Goal: Task Accomplishment & Management: Manage account settings

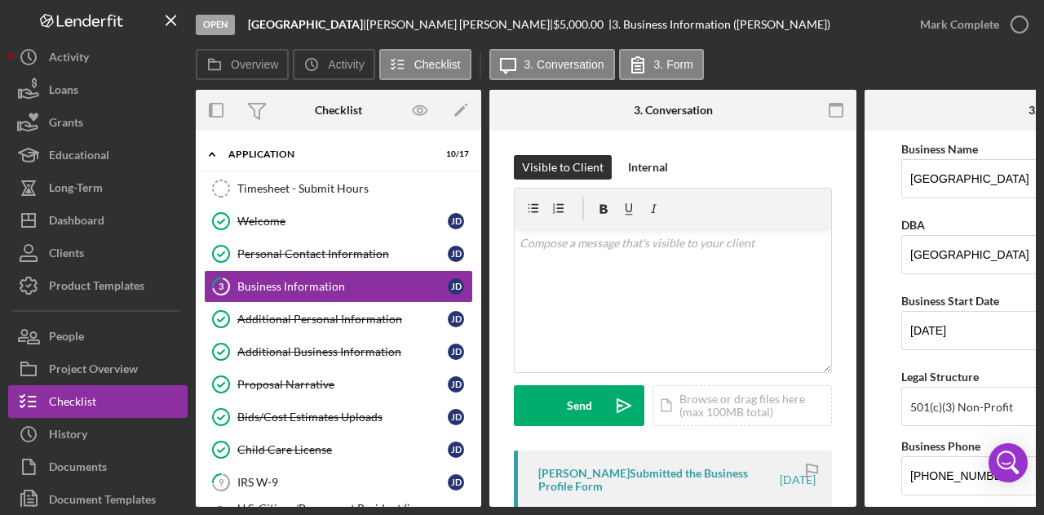
scroll to position [684, 0]
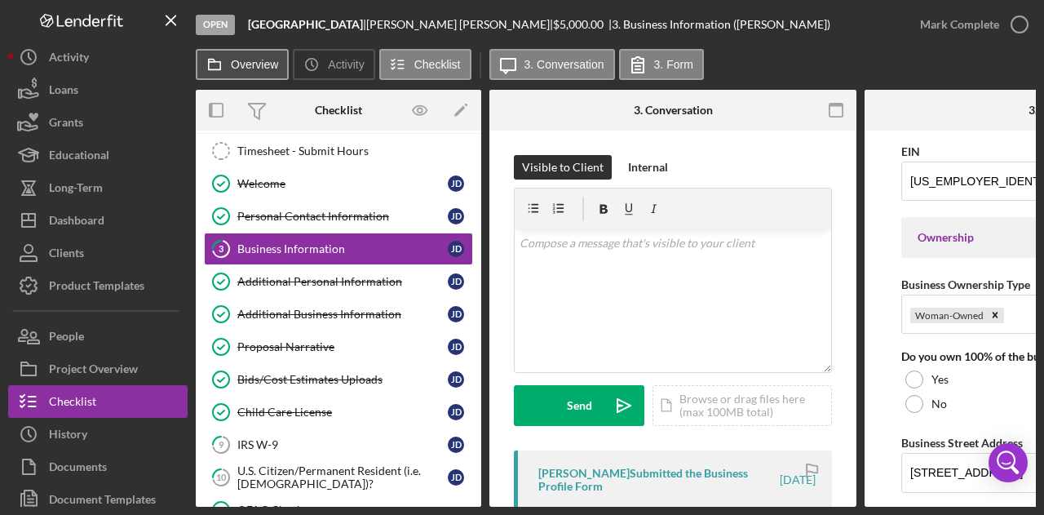
click at [255, 70] on label "Overview" at bounding box center [254, 64] width 47 height 13
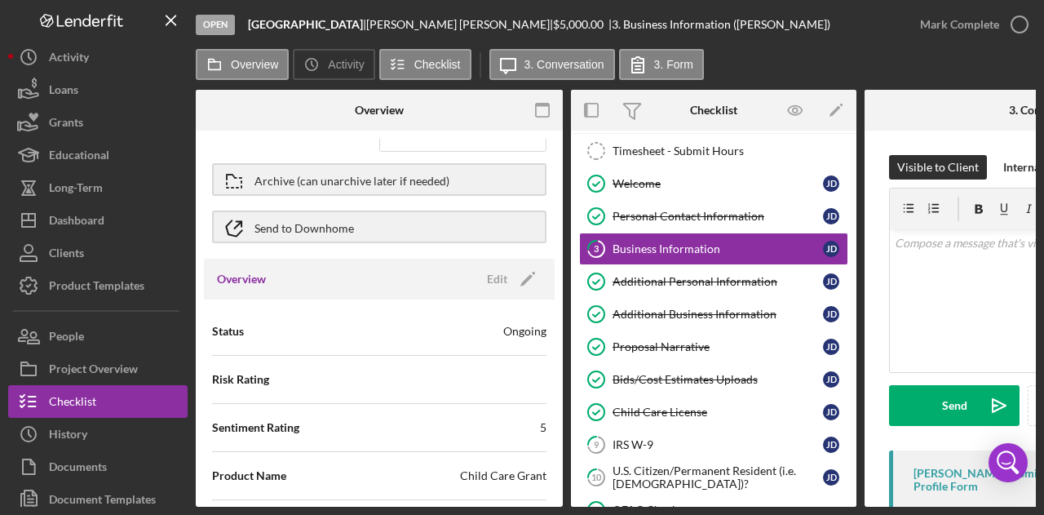
scroll to position [0, 0]
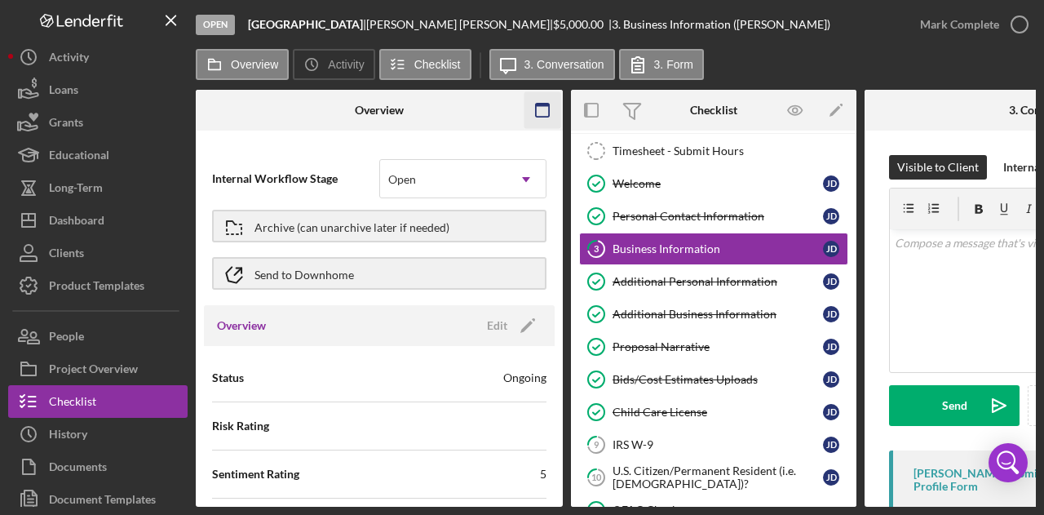
click at [541, 100] on icon "button" at bounding box center [543, 110] width 37 height 37
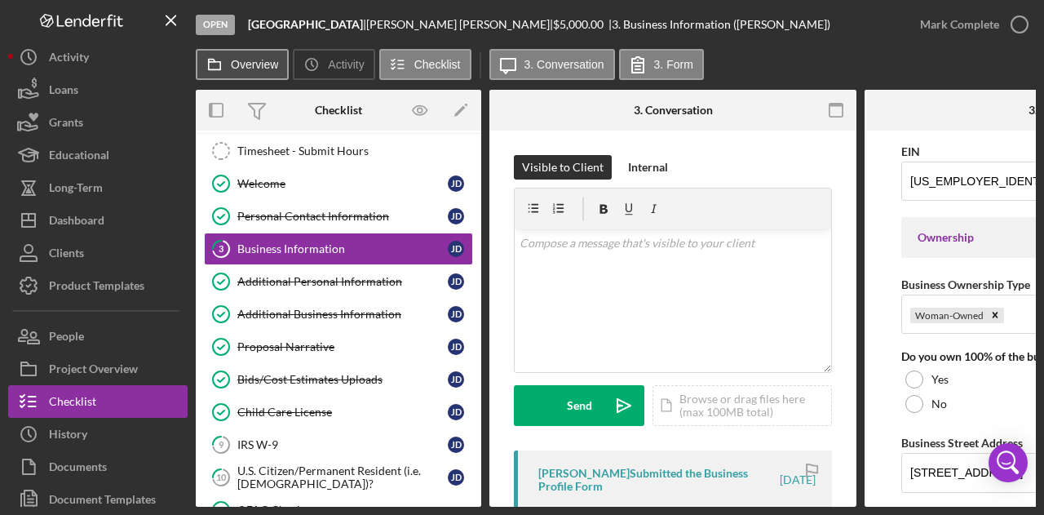
click at [269, 58] on label "Overview" at bounding box center [254, 64] width 47 height 13
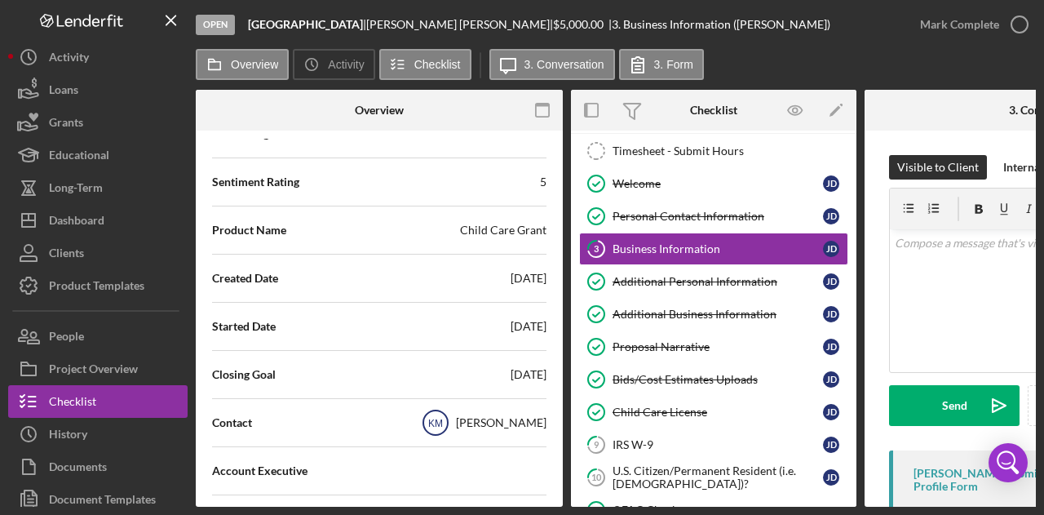
scroll to position [427, 0]
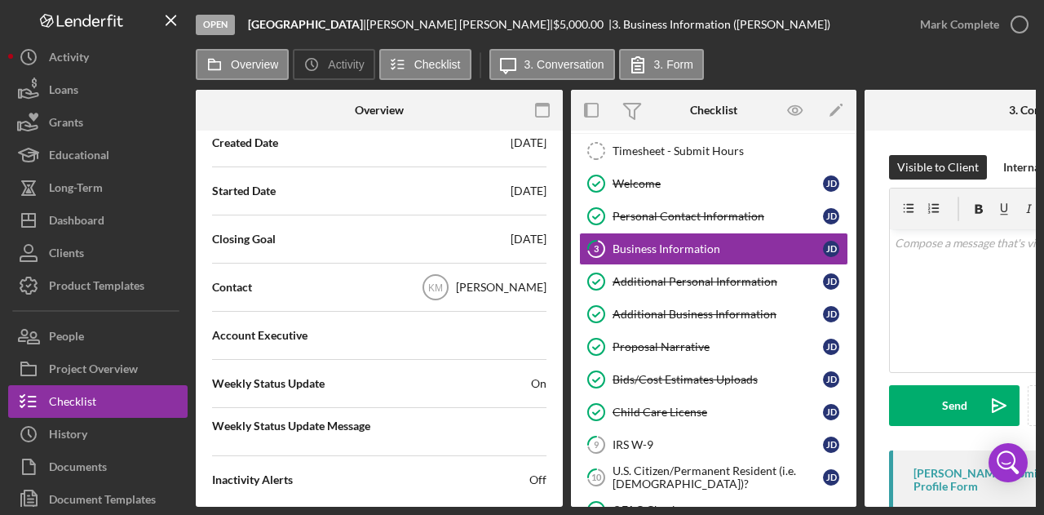
click at [538, 477] on span "Off" at bounding box center [537, 479] width 17 height 16
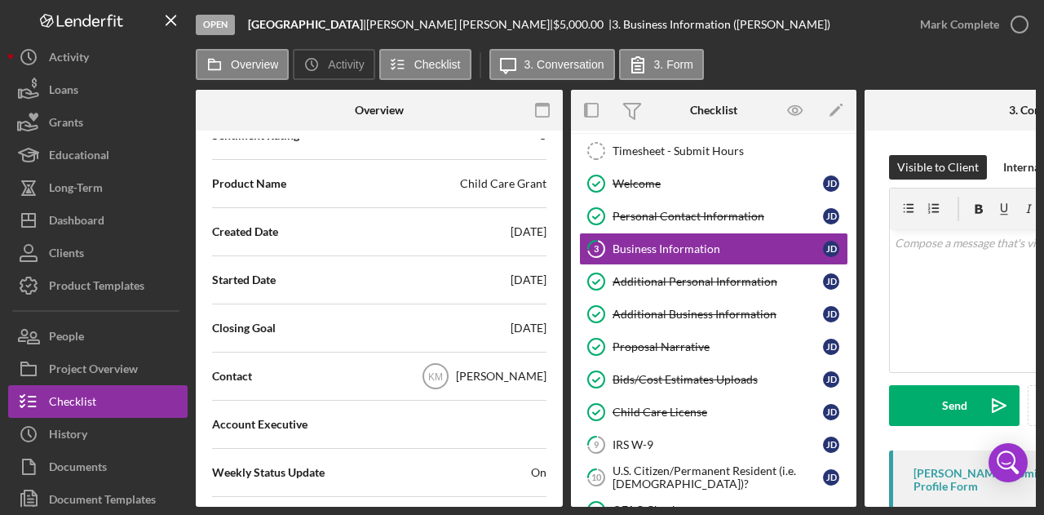
scroll to position [0, 0]
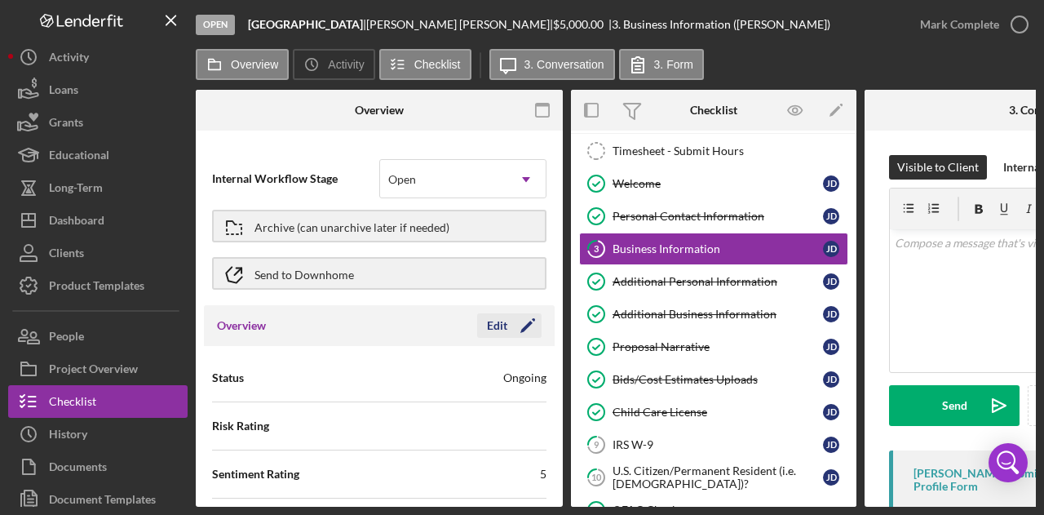
click at [498, 330] on div "Edit" at bounding box center [497, 325] width 20 height 24
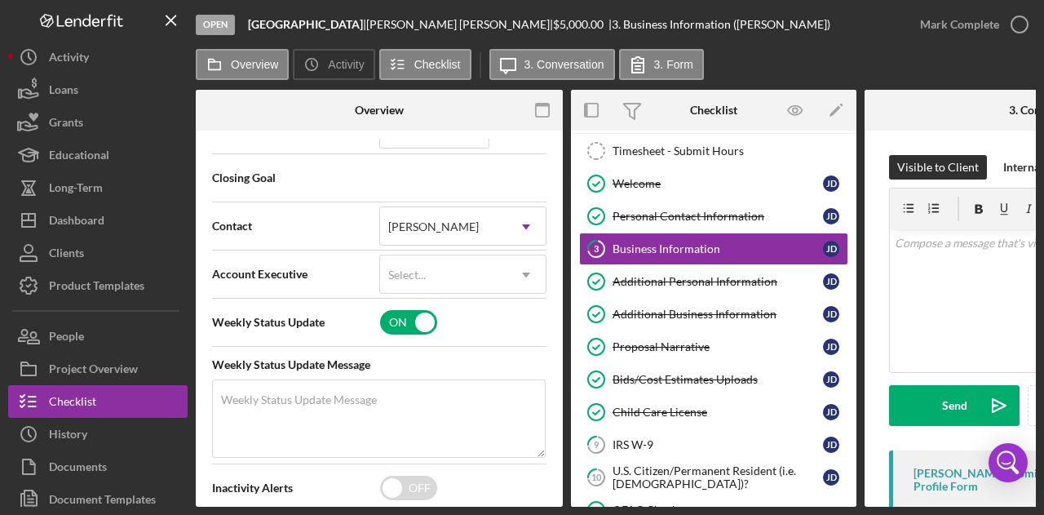
scroll to position [626, 0]
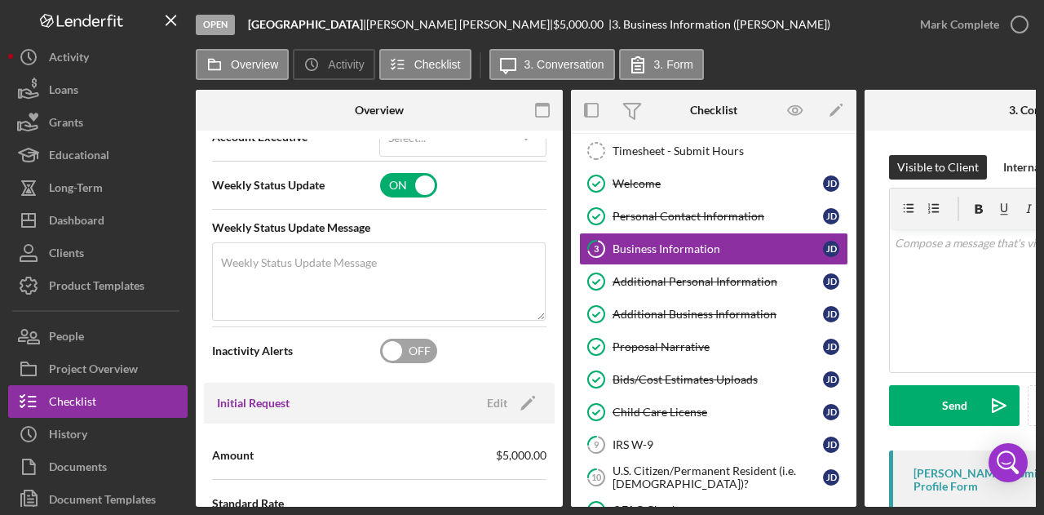
click at [419, 339] on input "checkbox" at bounding box center [408, 351] width 57 height 24
checkbox input "true"
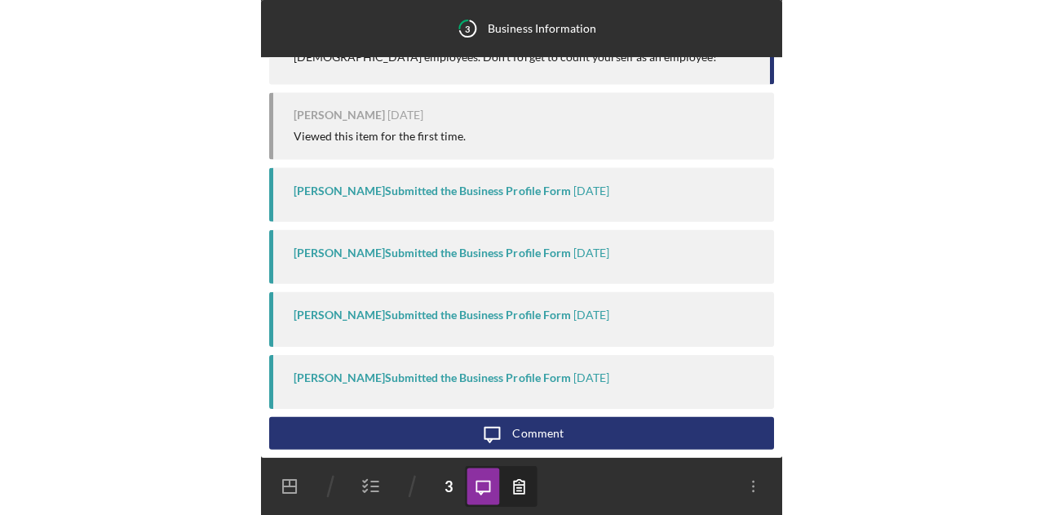
scroll to position [170, 0]
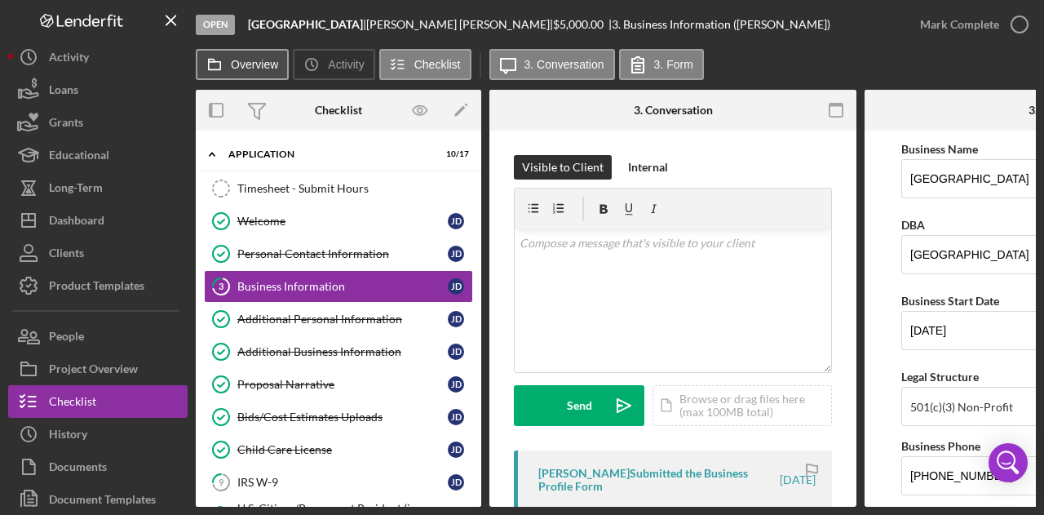
click at [255, 66] on label "Overview" at bounding box center [254, 64] width 47 height 13
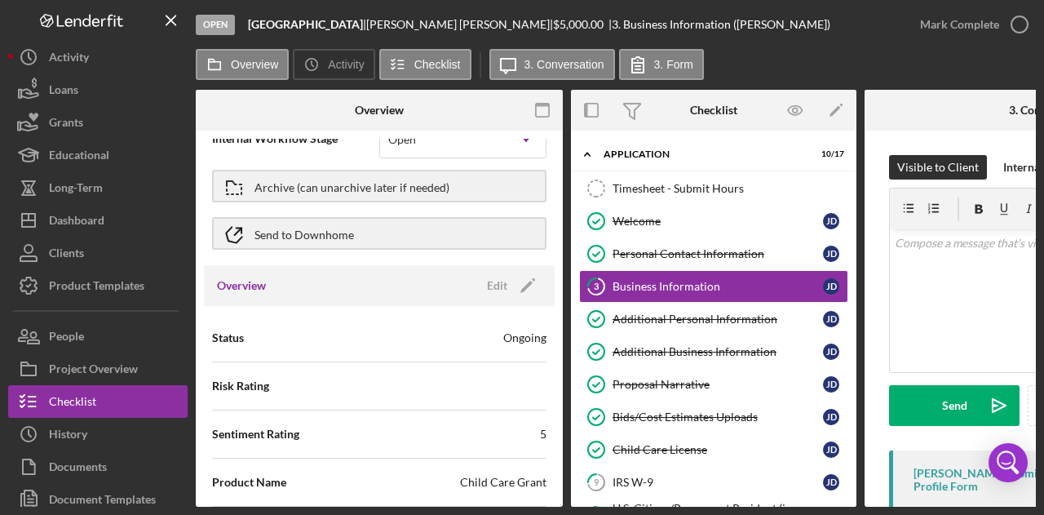
scroll to position [0, 0]
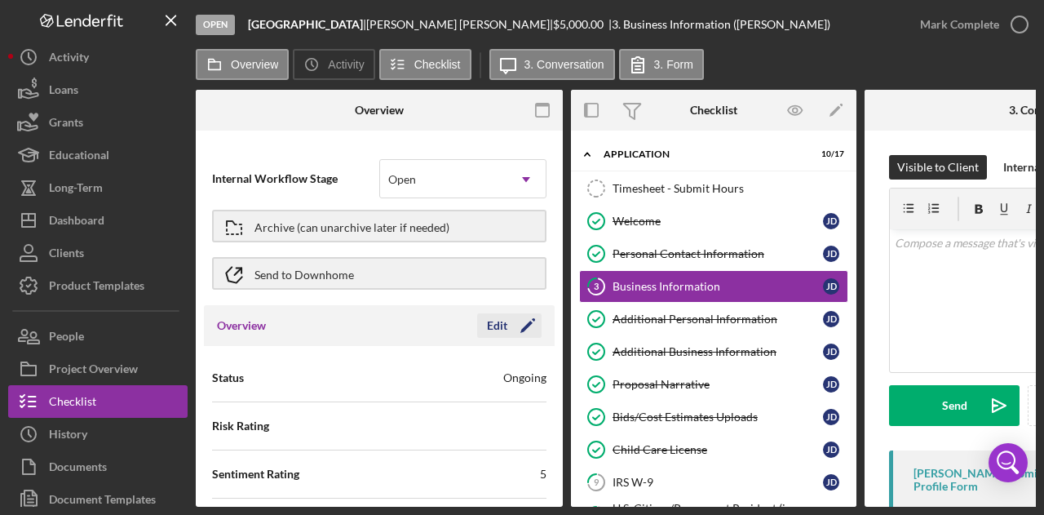
click at [511, 336] on icon "Icon/Edit" at bounding box center [527, 325] width 41 height 41
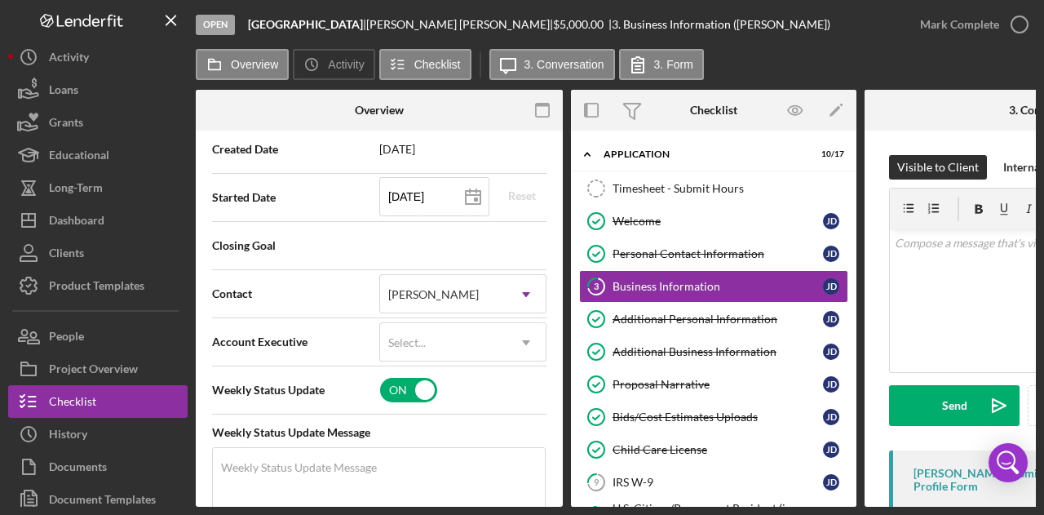
scroll to position [530, 0]
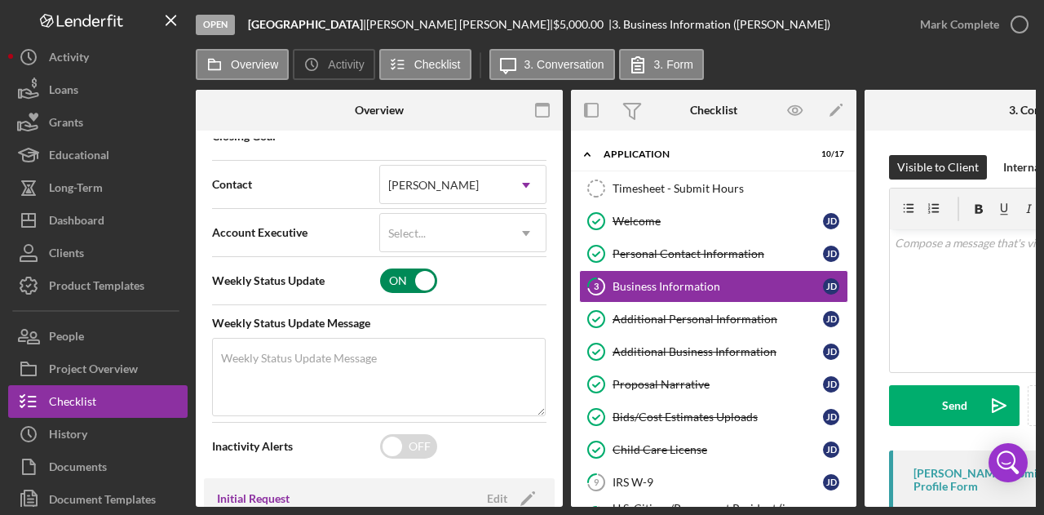
click at [414, 268] on input "checkbox" at bounding box center [408, 280] width 57 height 24
checkbox input "false"
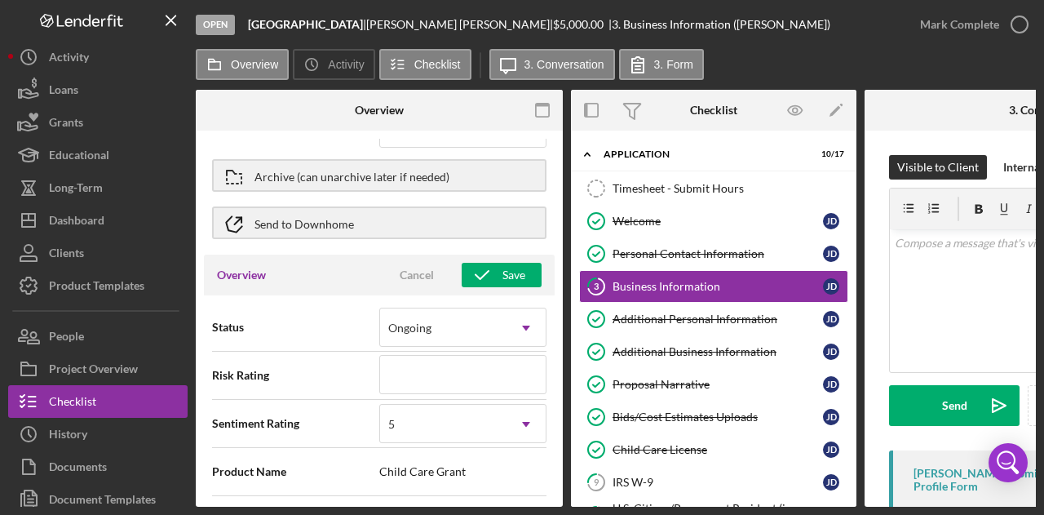
scroll to position [0, 0]
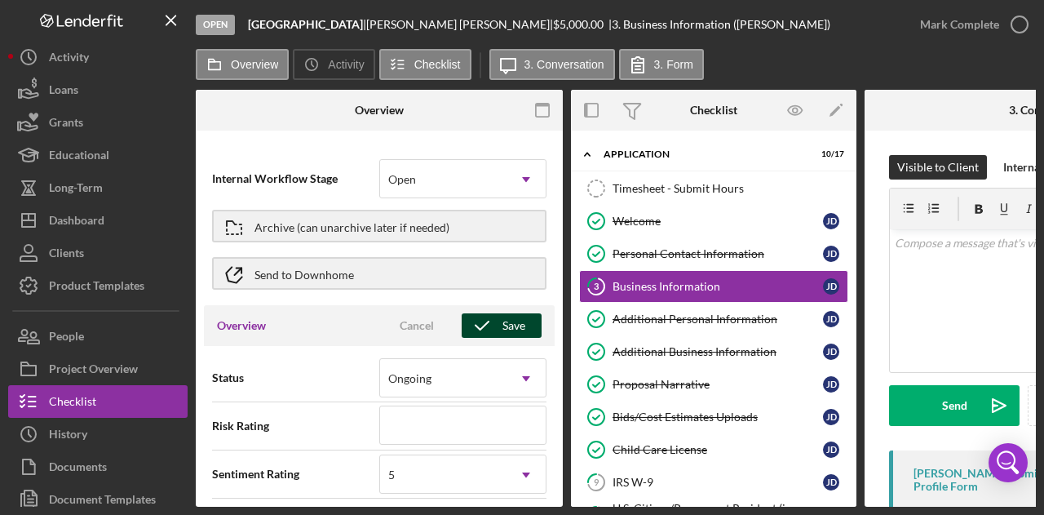
click at [476, 334] on icon "button" at bounding box center [482, 325] width 41 height 41
